Goal: Ask a question

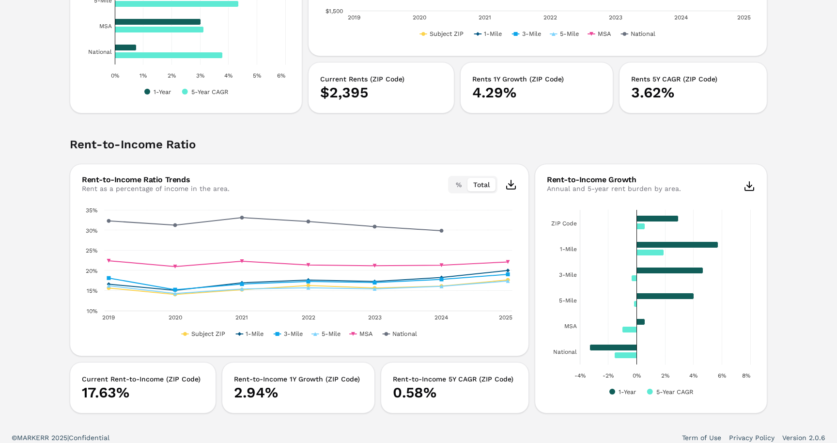
scroll to position [1837, 0]
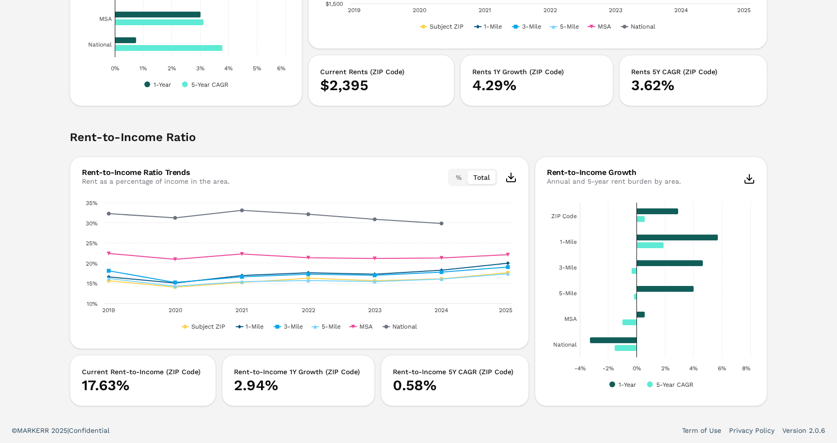
click at [453, 178] on button "%" at bounding box center [458, 178] width 17 height 14
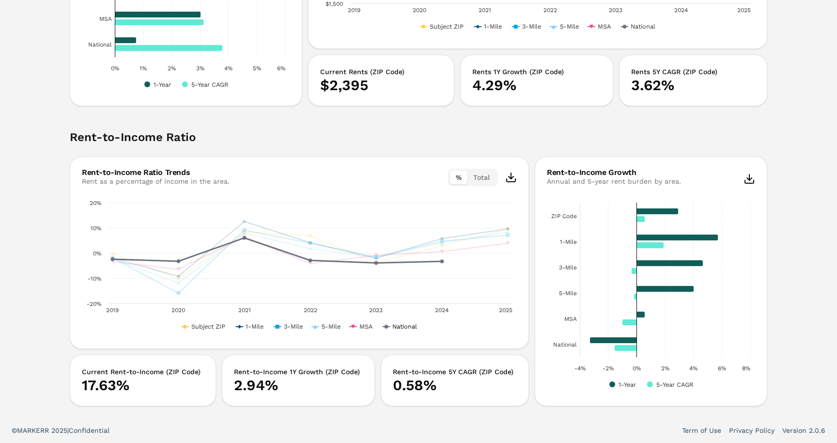
click at [388, 326] on icon "Interactive chart" at bounding box center [386, 327] width 4 height 4
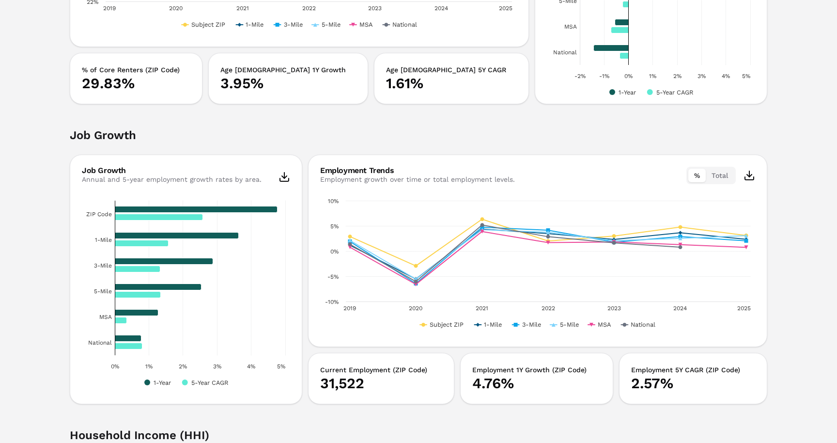
scroll to position [938, 0]
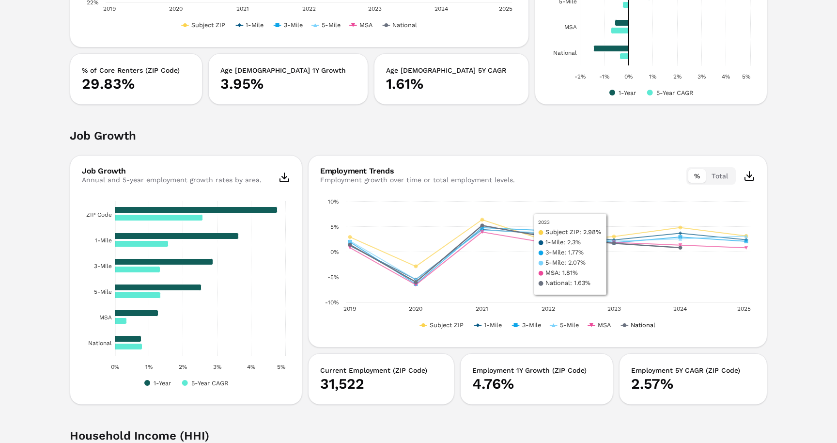
click at [642, 328] on text "National" at bounding box center [643, 324] width 25 height 7
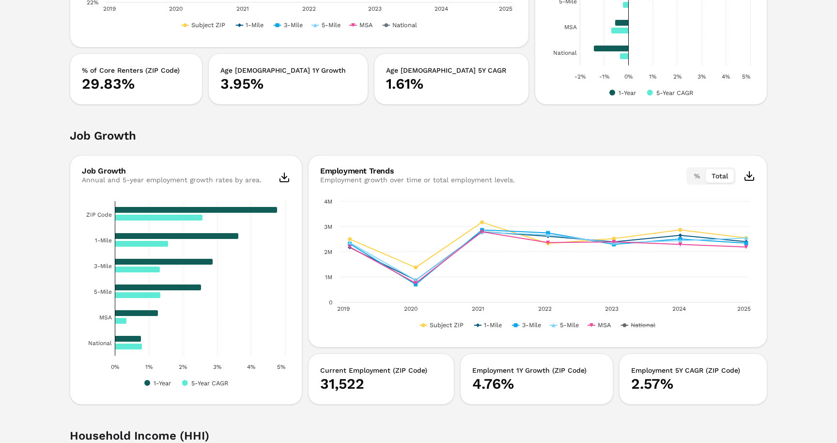
click at [726, 169] on button "Total" at bounding box center [720, 176] width 28 height 14
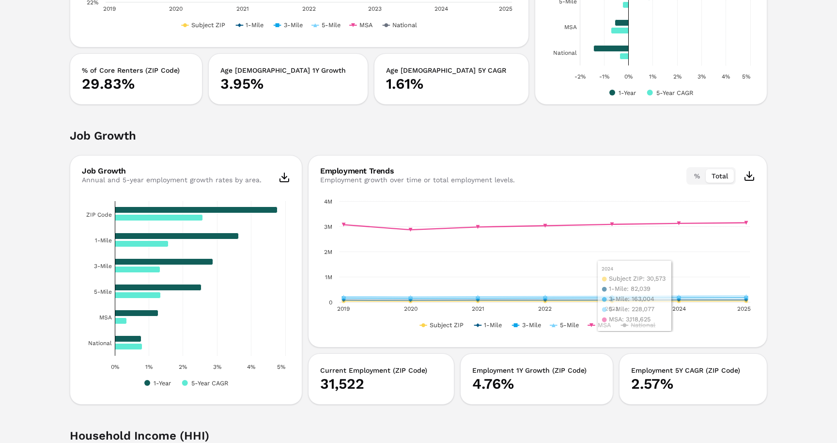
click at [596, 326] on rect "Interactive chart" at bounding box center [537, 264] width 435 height 136
click at [595, 324] on rect "Interactive chart" at bounding box center [537, 264] width 435 height 136
click at [594, 322] on rect "Interactive chart" at bounding box center [537, 264] width 435 height 136
click at [590, 329] on rect "Interactive chart" at bounding box center [537, 264] width 435 height 136
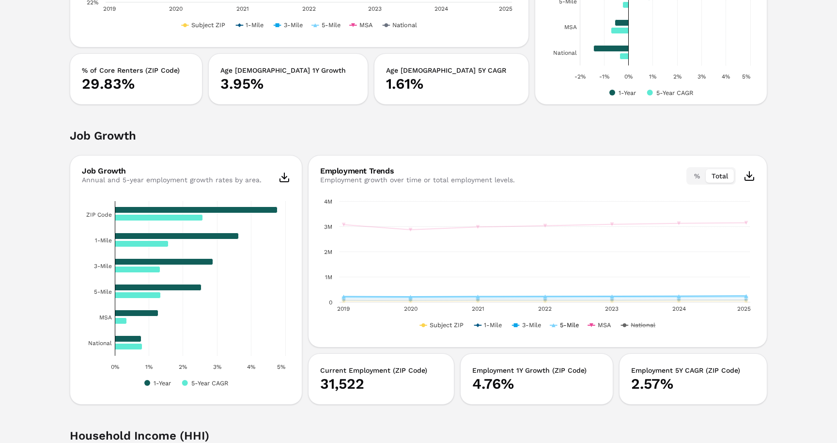
click at [566, 325] on text "5-Mile" at bounding box center [569, 324] width 19 height 7
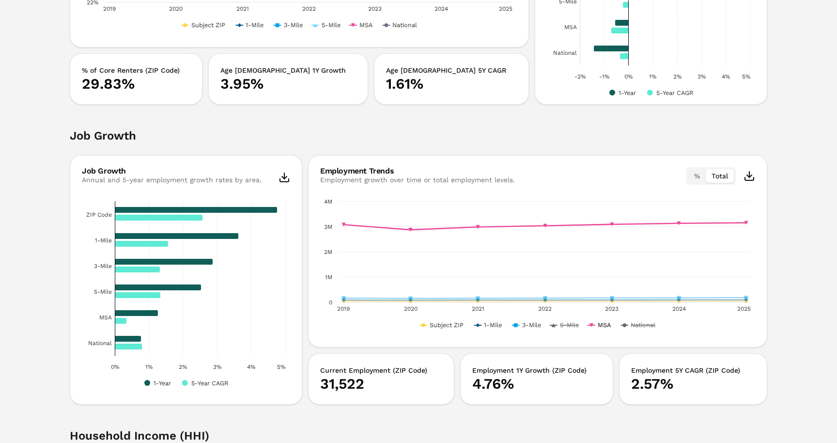
click at [595, 325] on rect "Interactive chart" at bounding box center [537, 264] width 435 height 136
click at [596, 322] on rect "Interactive chart" at bounding box center [537, 264] width 435 height 136
click at [698, 173] on button "%" at bounding box center [697, 176] width 17 height 14
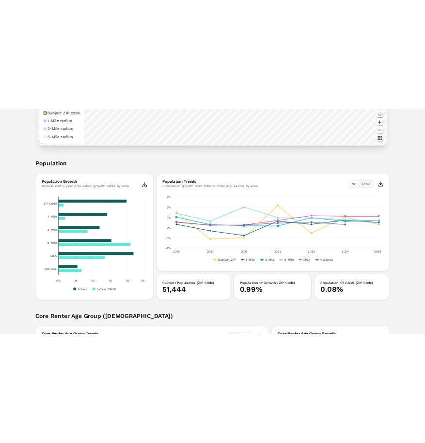
scroll to position [364, 0]
